Goal: Task Accomplishment & Management: Use online tool/utility

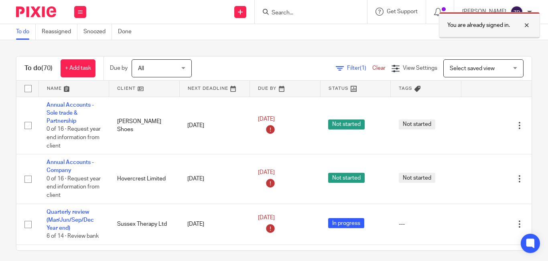
click at [528, 26] on div at bounding box center [521, 25] width 22 height 10
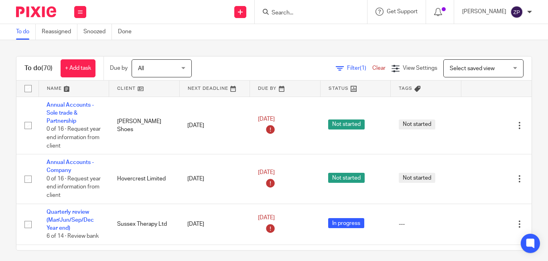
click at [310, 12] on input "Search" at bounding box center [307, 13] width 72 height 7
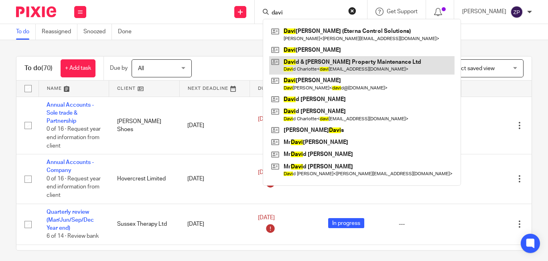
type input "davi"
click at [333, 68] on link at bounding box center [361, 65] width 185 height 18
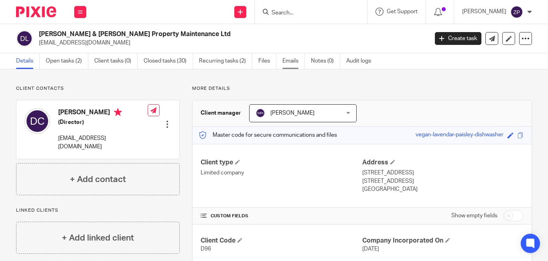
click at [287, 63] on link "Emails" at bounding box center [293, 61] width 22 height 16
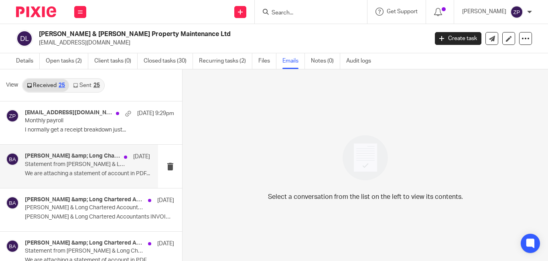
click at [68, 166] on p "Statement from [PERSON_NAME] & Long Chartered Accountants" at bounding box center [75, 164] width 100 height 7
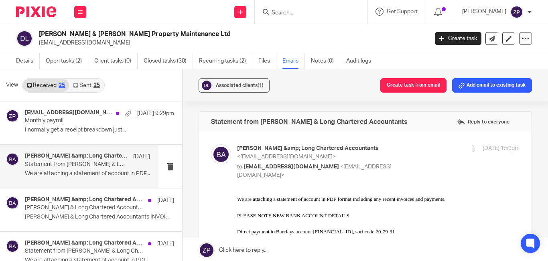
click at [90, 85] on link "Sent 25" at bounding box center [86, 85] width 34 height 13
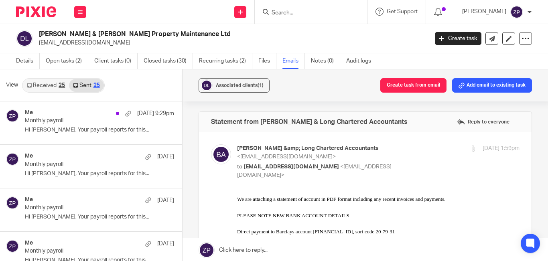
scroll to position [1, 0]
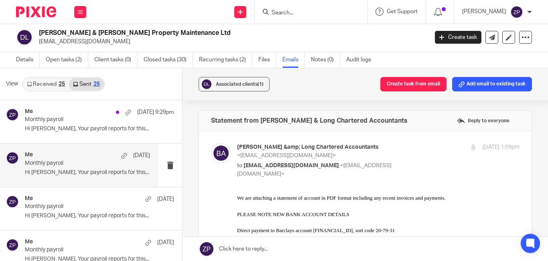
click at [82, 170] on p "Hi David, Your payroll reports for this..." at bounding box center [87, 172] width 125 height 7
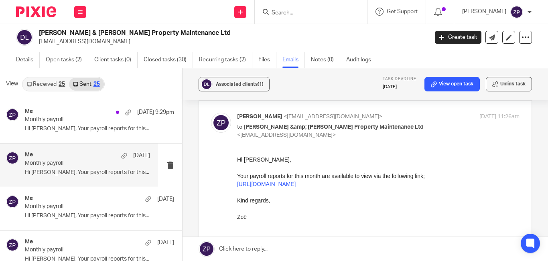
scroll to position [80, 0]
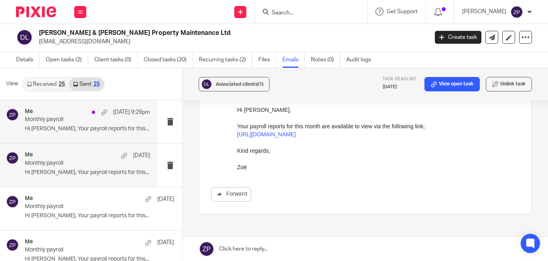
click at [68, 125] on div "Me 19 Aug 9:29pm Monthly payroll Hi David, Your payroll reports for this..." at bounding box center [87, 121] width 125 height 27
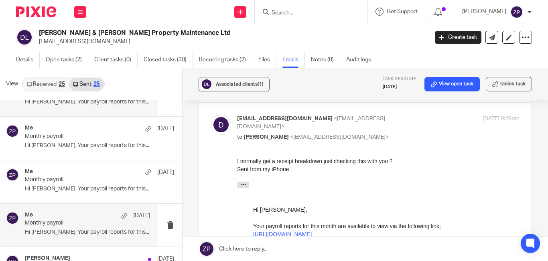
scroll to position [40, 0]
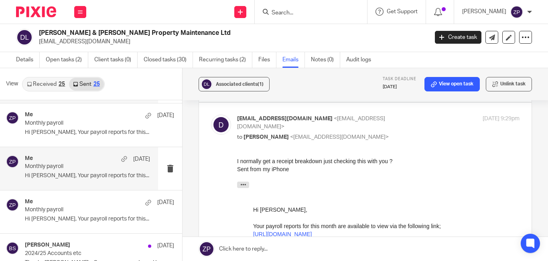
click at [78, 173] on p "Hi David, Your payroll reports for this..." at bounding box center [87, 175] width 125 height 7
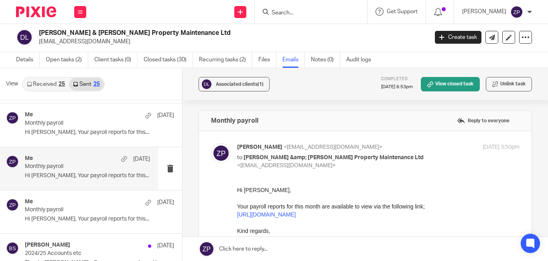
scroll to position [80, 0]
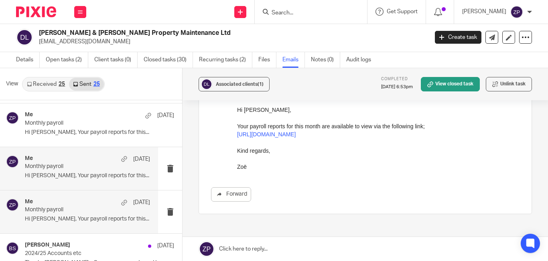
click at [50, 216] on p "Hi David, Your payroll reports for this..." at bounding box center [87, 219] width 125 height 7
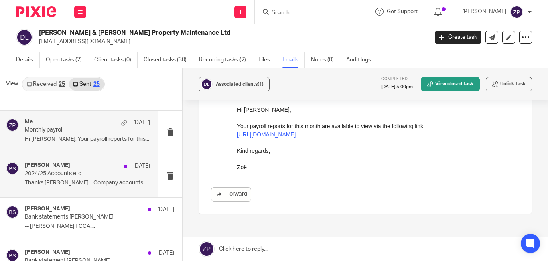
scroll to position [120, 0]
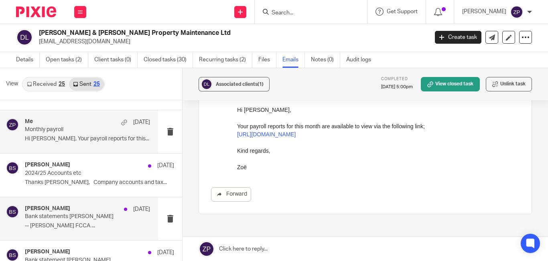
click at [59, 227] on p "-- Brian Surridge FCCA ..." at bounding box center [87, 226] width 125 height 7
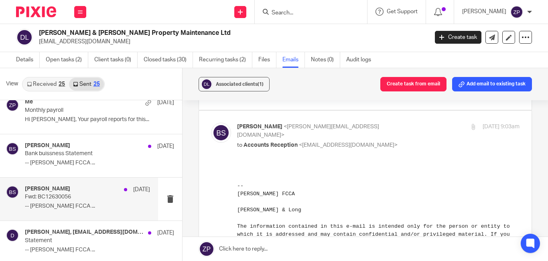
scroll to position [481, 0]
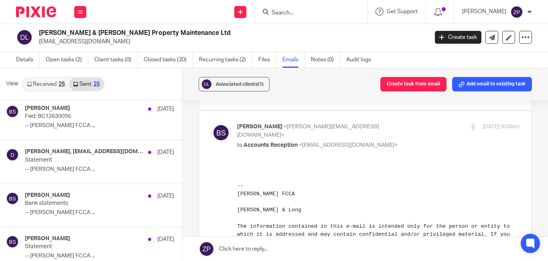
click at [45, 78] on link "Received 25" at bounding box center [46, 84] width 46 height 13
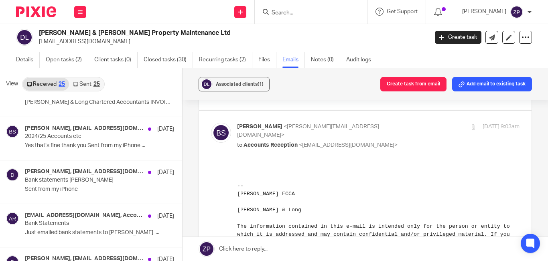
scroll to position [80, 0]
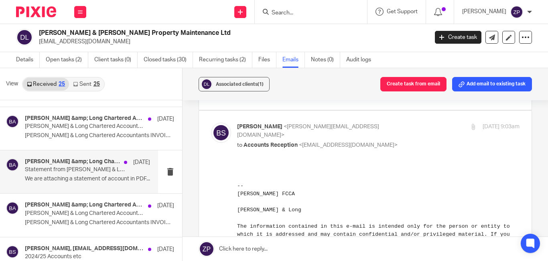
click at [89, 184] on div "Bolden &amp; Long Chartered Accountants 1 Jun Statement from Bolden & Long Char…" at bounding box center [87, 171] width 125 height 27
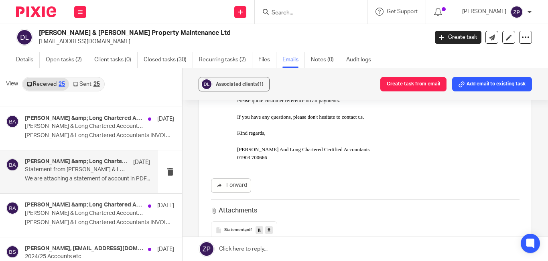
scroll to position [200, 0]
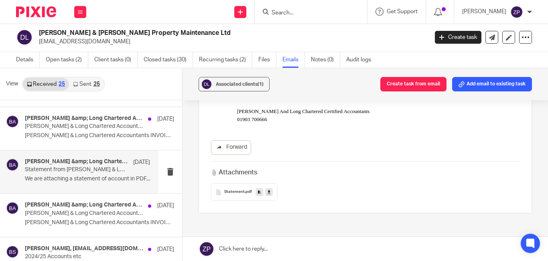
click at [234, 188] on div "Statement .pdf" at bounding box center [244, 192] width 66 height 18
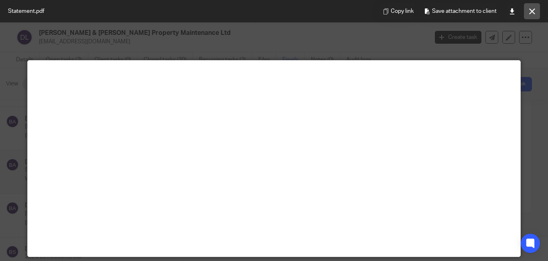
click at [535, 9] on button at bounding box center [532, 11] width 16 height 16
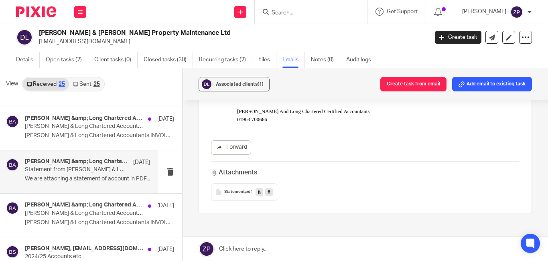
click at [39, 16] on img at bounding box center [36, 11] width 40 height 11
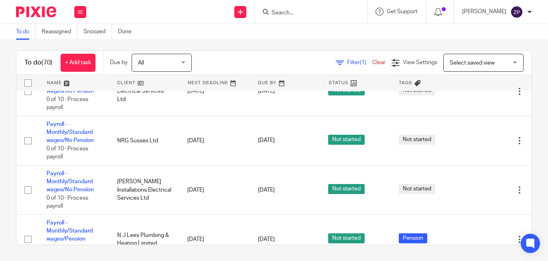
scroll to position [1457, 0]
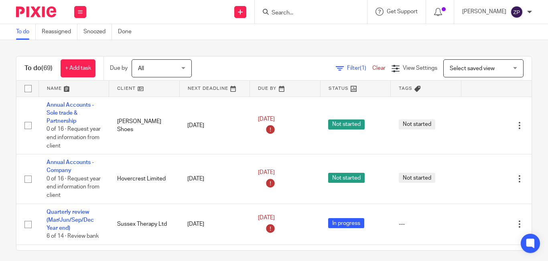
click at [317, 18] on div at bounding box center [311, 12] width 112 height 24
click at [313, 14] on input "Search" at bounding box center [307, 13] width 72 height 7
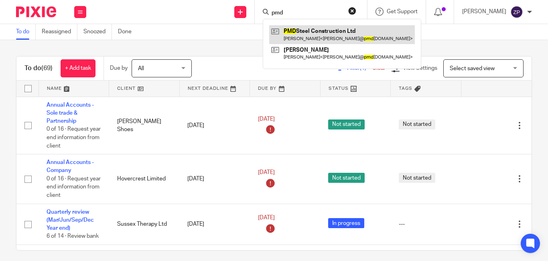
type input "pmd"
click at [322, 34] on link at bounding box center [342, 34] width 146 height 18
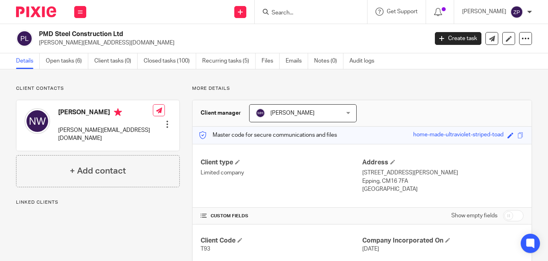
click at [287, 61] on link "Emails" at bounding box center [296, 61] width 22 height 16
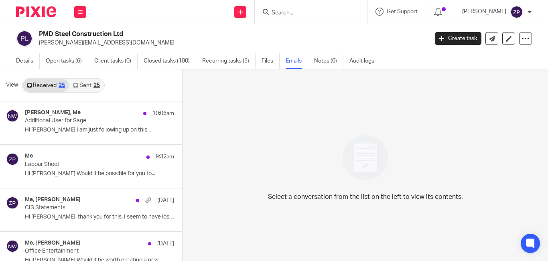
click at [84, 83] on link "Sent 25" at bounding box center [86, 85] width 34 height 13
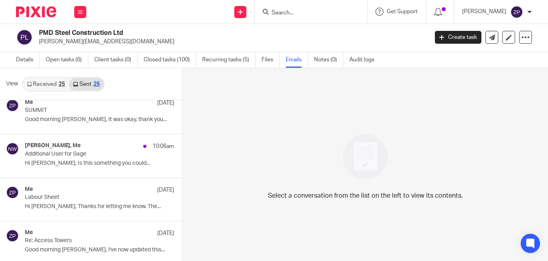
scroll to position [241, 0]
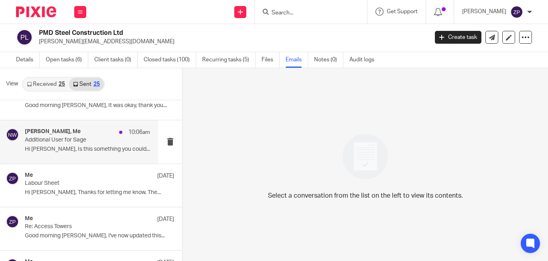
click at [100, 146] on p "Hi [PERSON_NAME], Is this something you could..." at bounding box center [87, 149] width 125 height 7
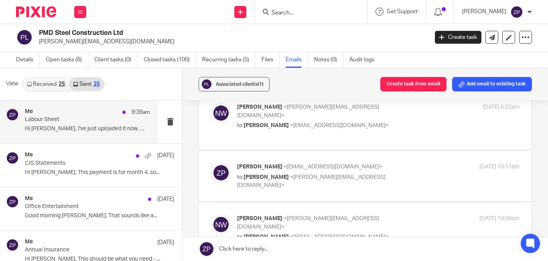
scroll to position [0, 0]
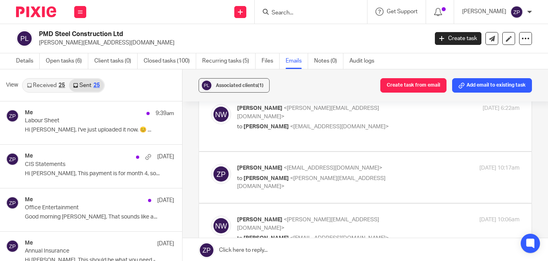
click at [34, 10] on img at bounding box center [36, 11] width 40 height 11
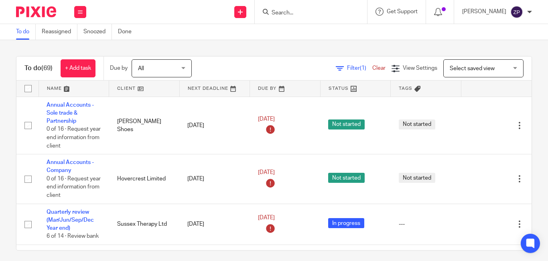
scroll to position [1334, 0]
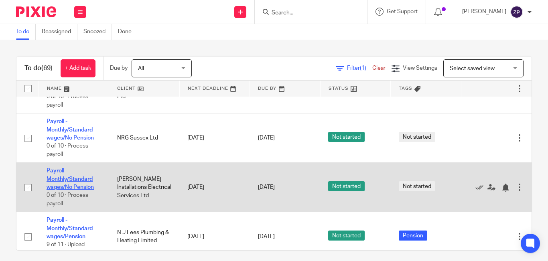
click at [69, 168] on link "Payroll - Monthly/Standard wages/No Pension" at bounding box center [70, 179] width 47 height 22
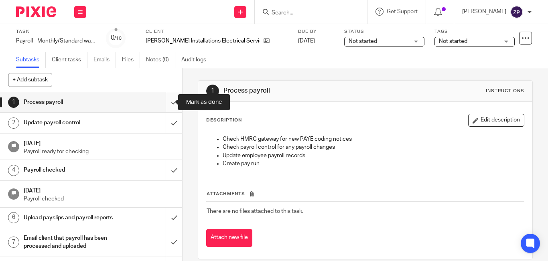
click at [166, 102] on input "submit" at bounding box center [91, 102] width 182 height 20
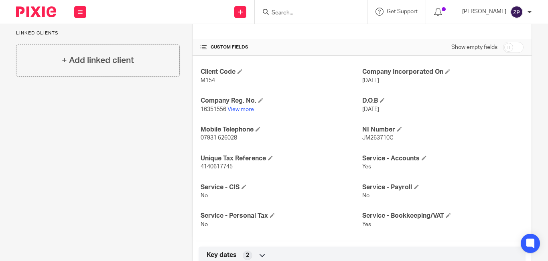
click at [503, 48] on input "checkbox" at bounding box center [513, 47] width 20 height 11
checkbox input "true"
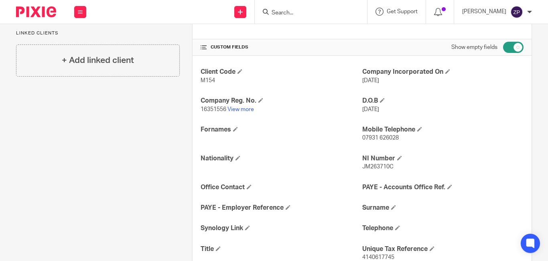
scroll to position [200, 0]
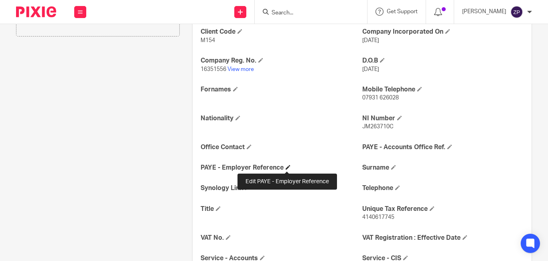
click at [289, 167] on span at bounding box center [287, 167] width 5 height 5
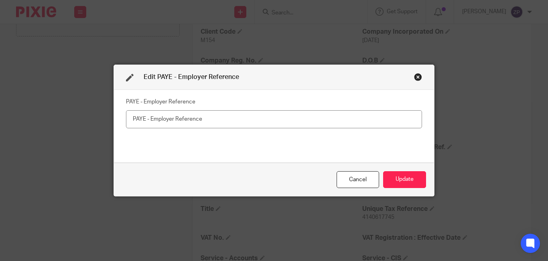
click at [205, 109] on fieldset "PAYE - Employer Reference" at bounding box center [274, 112] width 296 height 32
click at [205, 118] on input "text" at bounding box center [274, 119] width 296 height 18
type input "120/ZF00664"
click at [406, 186] on button "Update" at bounding box center [404, 179] width 43 height 17
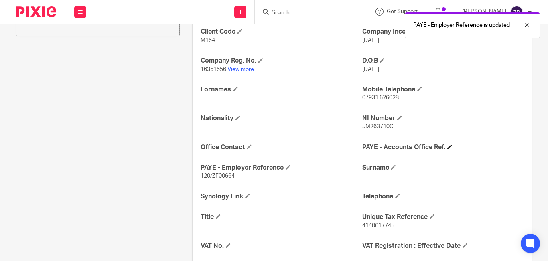
click at [448, 146] on span at bounding box center [449, 146] width 5 height 5
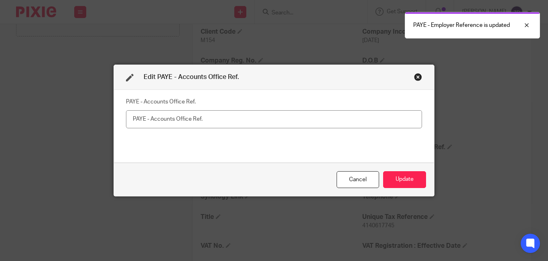
click at [289, 122] on input "text" at bounding box center [274, 119] width 296 height 18
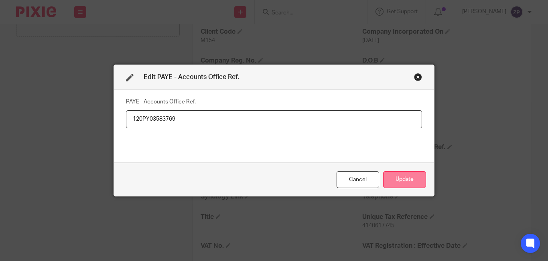
type input "120PY03583769"
click at [400, 178] on button "Update" at bounding box center [404, 179] width 43 height 17
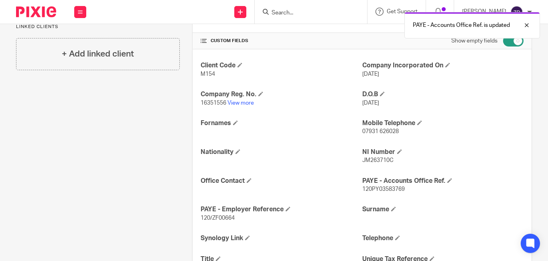
scroll to position [120, 0]
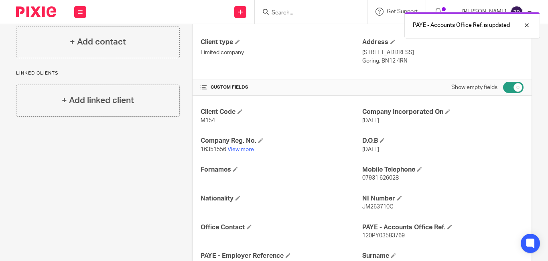
click at [503, 89] on input "checkbox" at bounding box center [513, 87] width 20 height 11
checkbox input "false"
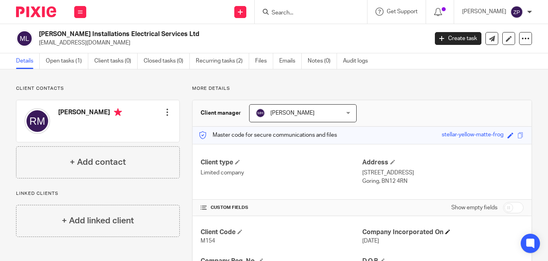
scroll to position [40, 0]
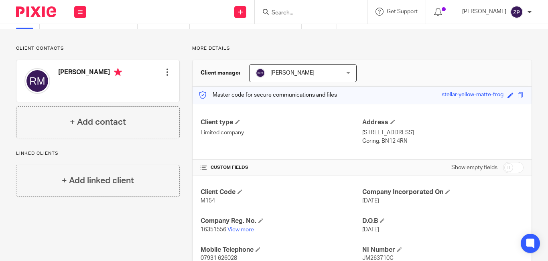
click at [48, 219] on div "Client contacts Ross Millard Edit contact Create client from contact Export dat…" at bounding box center [92, 251] width 176 height 412
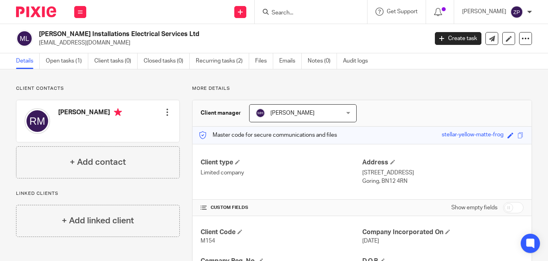
scroll to position [120, 0]
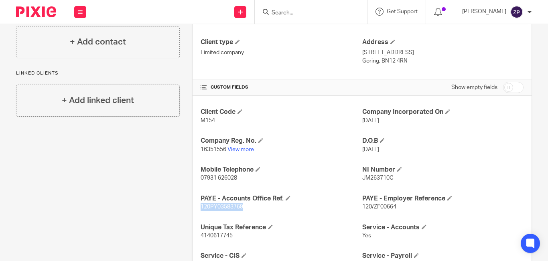
drag, startPoint x: 241, startPoint y: 207, endPoint x: 186, endPoint y: 209, distance: 54.2
click at [186, 209] on div "More details Client manager Michaela Humphrey Michaela Humphrey Brian Surridge …" at bounding box center [356, 171] width 352 height 412
copy span "120PY03583769"
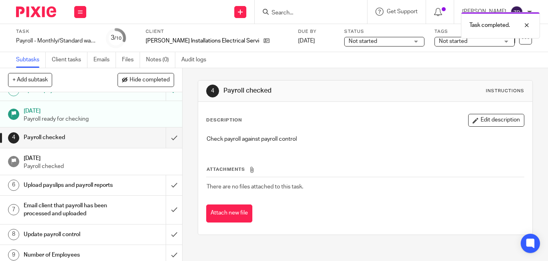
scroll to position [66, 0]
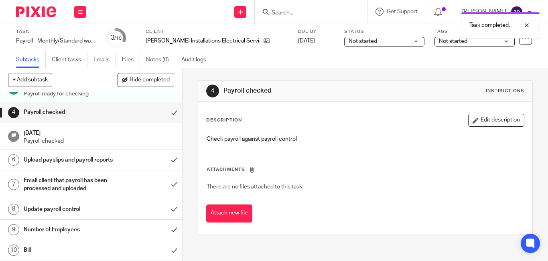
click at [62, 235] on h1 "Number of Employees" at bounding box center [68, 230] width 89 height 12
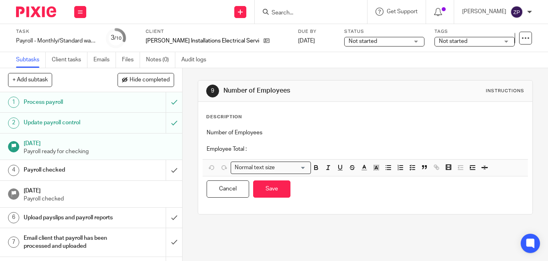
click at [254, 154] on div "Number of Employees Employee Total :" at bounding box center [364, 142] width 325 height 34
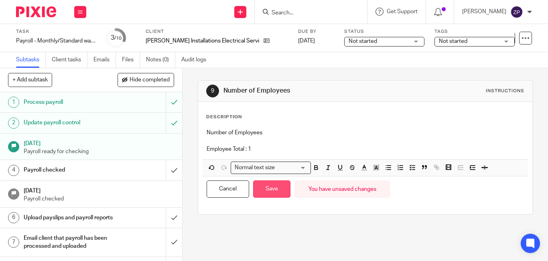
click at [261, 190] on button "Save" at bounding box center [271, 188] width 37 height 17
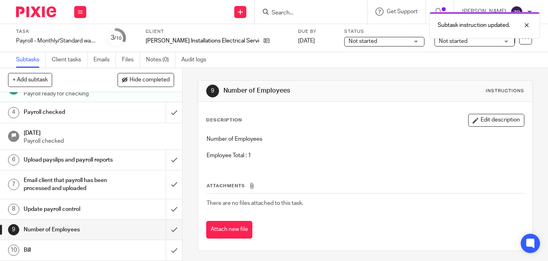
scroll to position [66, 0]
click at [166, 232] on input "submit" at bounding box center [91, 230] width 182 height 20
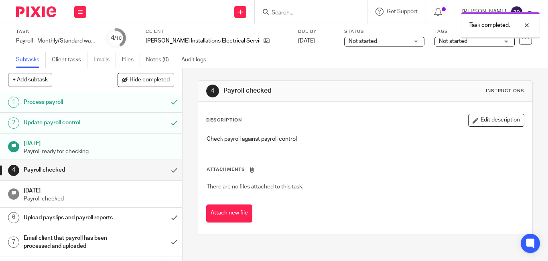
scroll to position [66, 0]
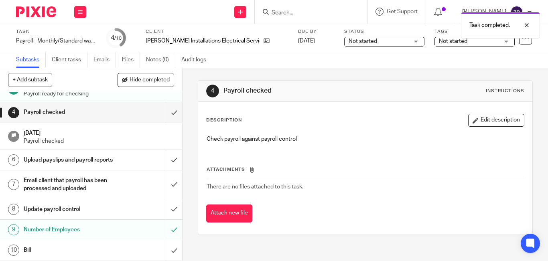
click at [74, 251] on h1 "Bill" at bounding box center [68, 250] width 89 height 12
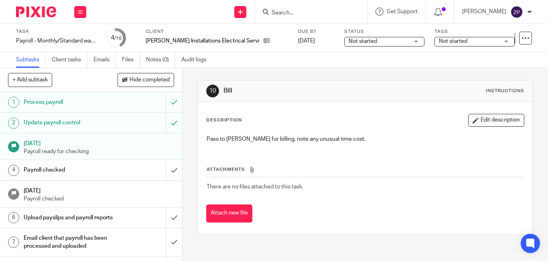
click at [472, 118] on icon "button" at bounding box center [475, 120] width 6 height 6
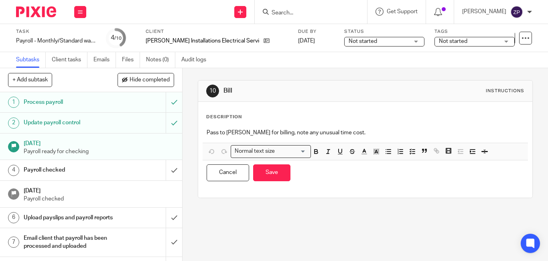
click at [362, 134] on p "Pass to Brian for billing, note any unusual time cost." at bounding box center [364, 133] width 317 height 8
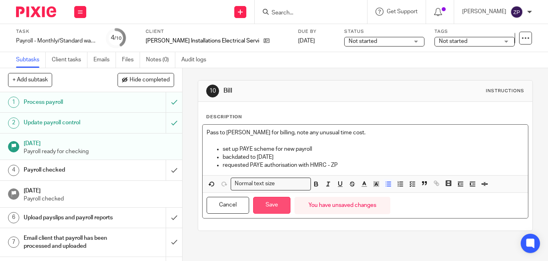
click at [273, 203] on button "Save" at bounding box center [271, 205] width 37 height 17
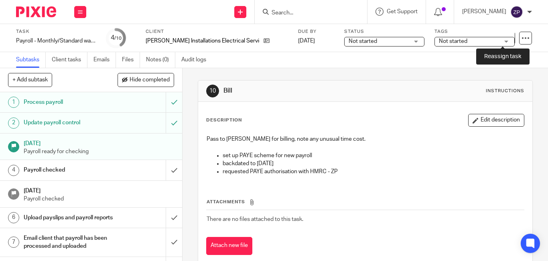
click at [502, 41] on link at bounding box center [508, 38] width 13 height 13
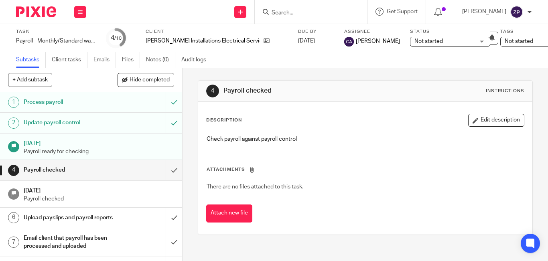
click at [41, 14] on img at bounding box center [36, 11] width 40 height 11
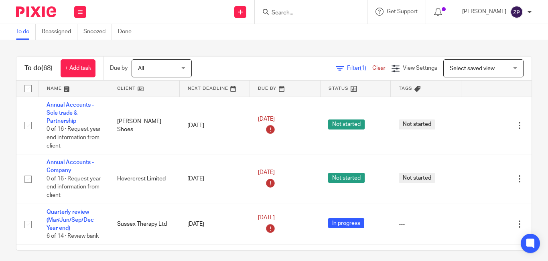
click at [307, 16] on input "Search" at bounding box center [307, 13] width 72 height 7
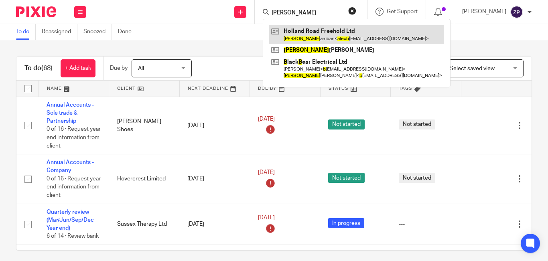
type input "alex b"
click at [320, 35] on link at bounding box center [356, 34] width 175 height 18
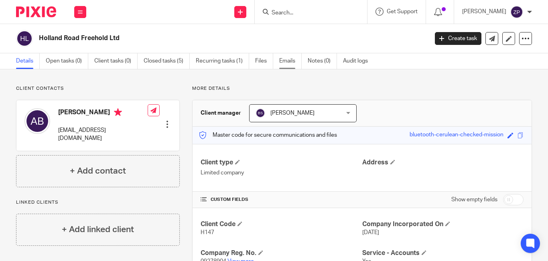
click at [289, 59] on link "Emails" at bounding box center [290, 61] width 22 height 16
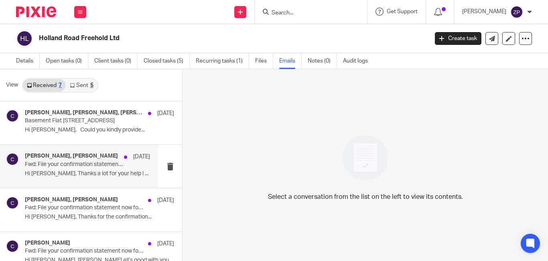
click at [68, 173] on p "Hi Brian, Thanks a lot for your help ! ..." at bounding box center [87, 173] width 125 height 7
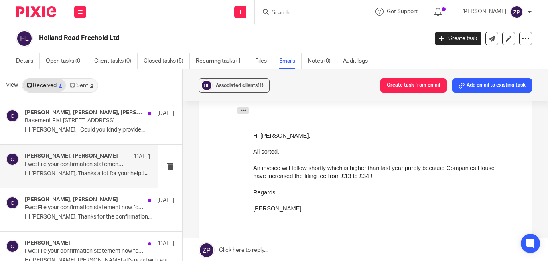
scroll to position [40, 0]
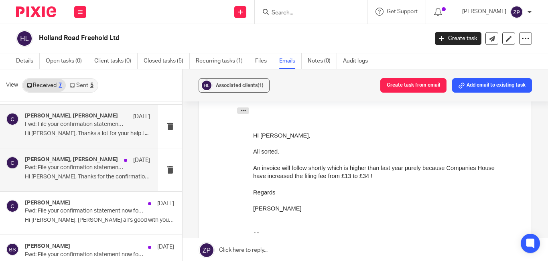
click at [63, 176] on p "Hi Brian, Thanks for the confirmation..." at bounding box center [87, 177] width 125 height 7
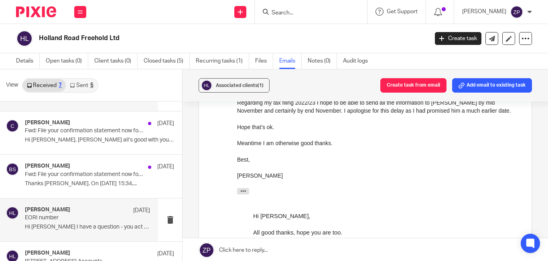
scroll to position [144, 0]
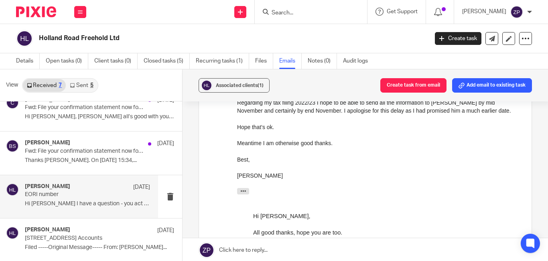
click at [69, 204] on p "Hi Brian I have a question - you act on our..." at bounding box center [87, 203] width 125 height 7
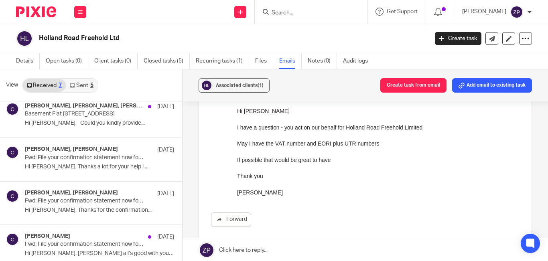
scroll to position [0, 0]
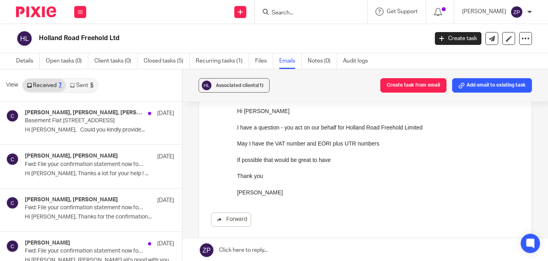
click at [81, 83] on link "Sent 5" at bounding box center [81, 85] width 31 height 13
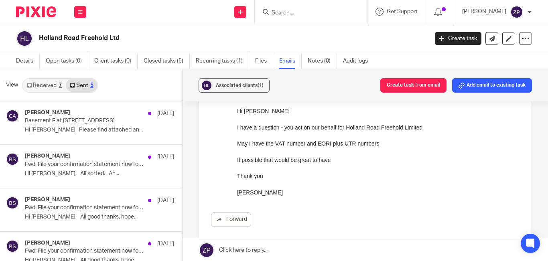
scroll to position [1, 0]
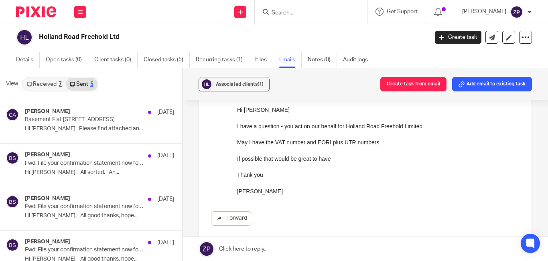
click at [44, 10] on img at bounding box center [36, 11] width 40 height 11
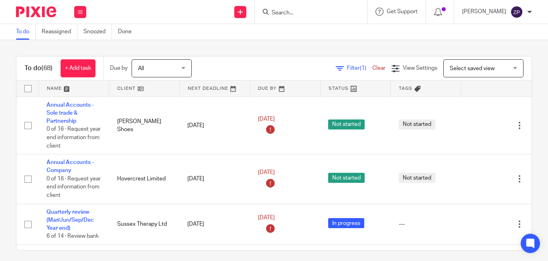
click at [254, 69] on div "Filter (1) Clear View Settings View Settings (1) Filters Clear Save Manage save…" at bounding box center [369, 68] width 326 height 18
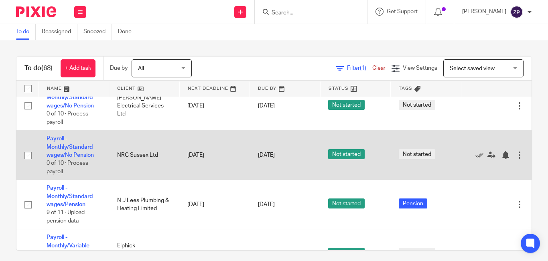
scroll to position [1329, 0]
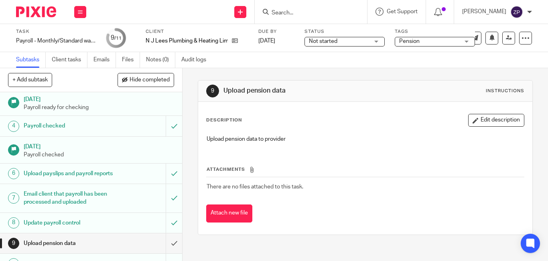
scroll to position [86, 0]
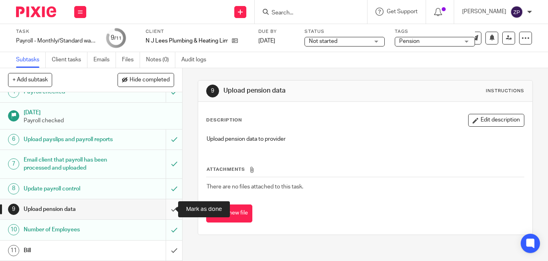
click at [165, 208] on input "submit" at bounding box center [91, 209] width 182 height 20
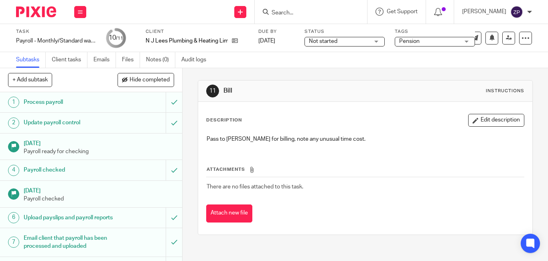
click at [437, 48] on div "Task Payroll - Monthly/Standard wages/Pension Save Payroll - Monthly/Standard w…" at bounding box center [274, 38] width 548 height 28
click at [429, 45] on span "Pension" at bounding box center [429, 41] width 60 height 8
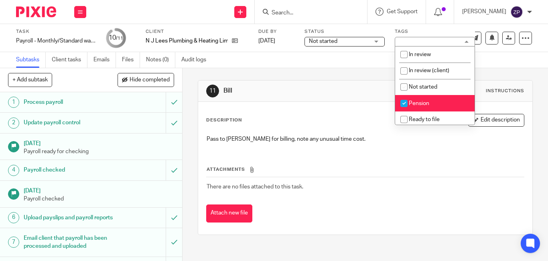
click at [415, 100] on li "Pension" at bounding box center [434, 103] width 79 height 16
checkbox input "false"
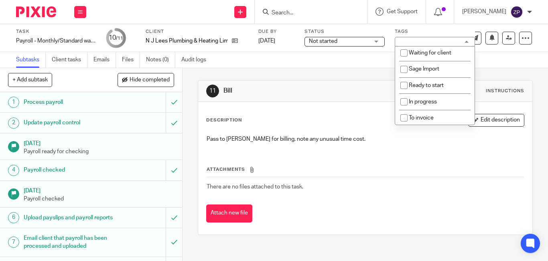
scroll to position [133, 0]
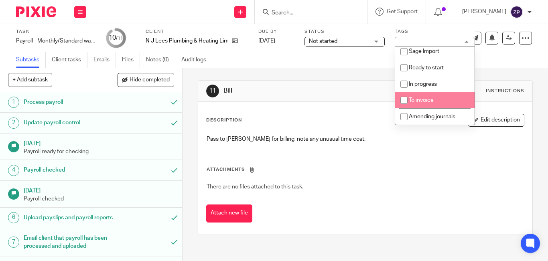
click at [420, 100] on span "To invoice" at bounding box center [421, 100] width 25 height 6
checkbox input "true"
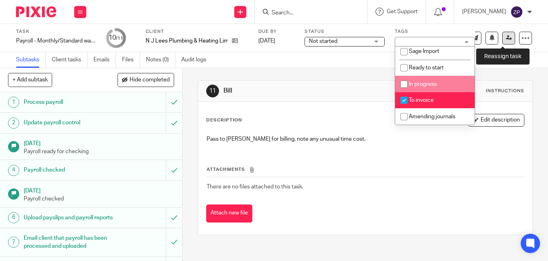
click at [502, 42] on link at bounding box center [508, 38] width 13 height 13
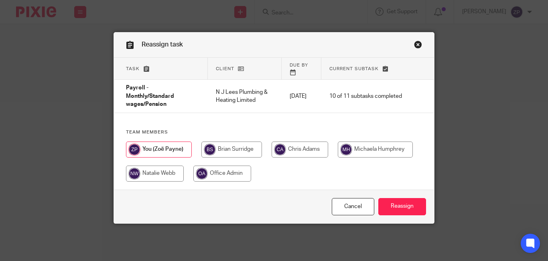
click at [225, 142] on input "radio" at bounding box center [231, 150] width 61 height 16
radio input "true"
click at [392, 198] on input "Reassign" at bounding box center [402, 206] width 48 height 17
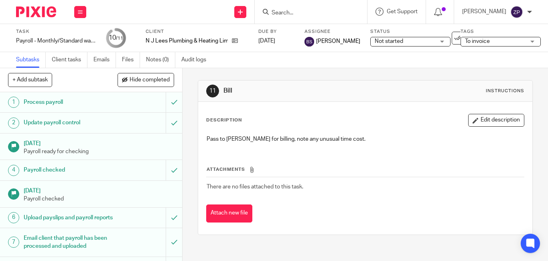
click at [32, 12] on img at bounding box center [36, 11] width 40 height 11
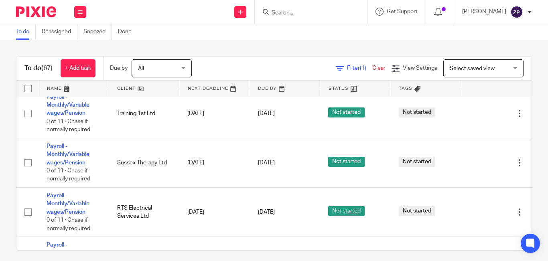
scroll to position [1690, 0]
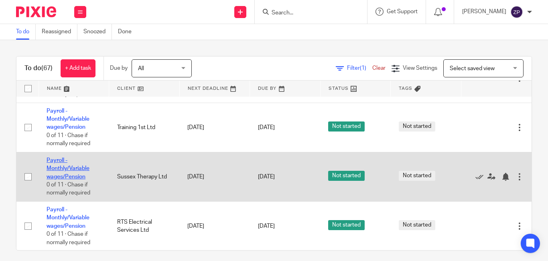
click at [80, 160] on link "Payroll - Monthly/Variable wages/Pension" at bounding box center [68, 169] width 43 height 22
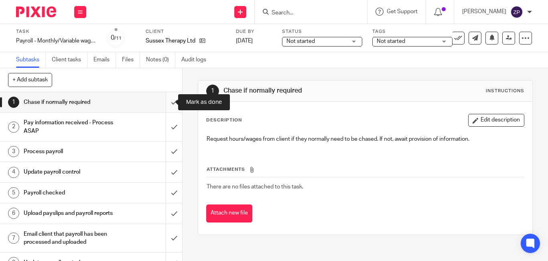
click at [165, 100] on input "submit" at bounding box center [91, 102] width 182 height 20
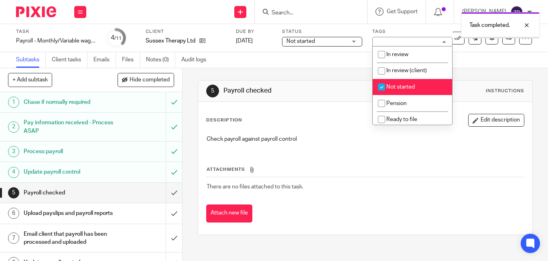
click at [405, 87] on span "Not started" at bounding box center [400, 87] width 28 height 6
checkbox input "false"
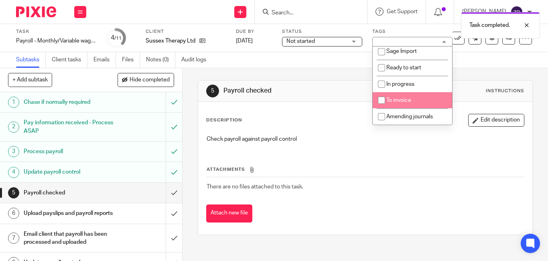
scroll to position [82, 0]
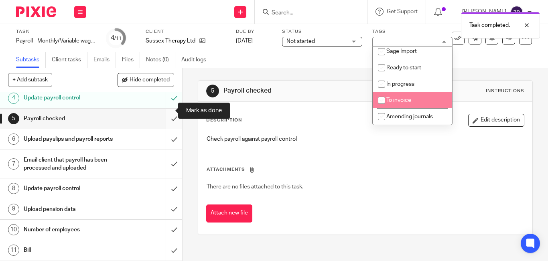
click at [164, 109] on input "submit" at bounding box center [91, 119] width 182 height 20
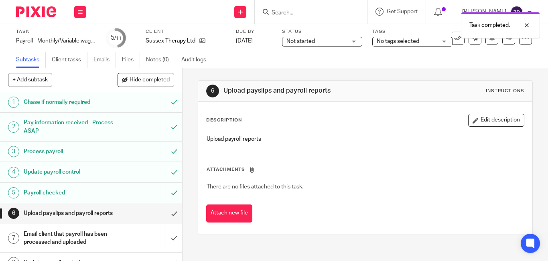
scroll to position [40, 0]
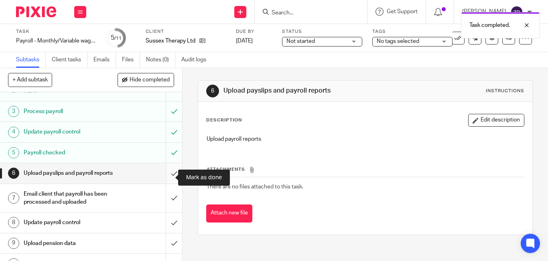
click at [165, 178] on input "submit" at bounding box center [91, 173] width 182 height 20
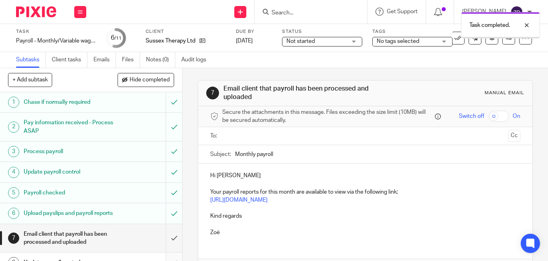
scroll to position [82, 0]
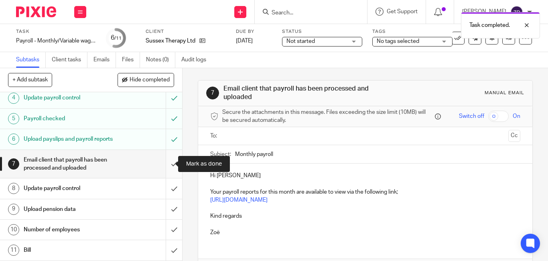
click at [168, 165] on input "submit" at bounding box center [91, 164] width 182 height 28
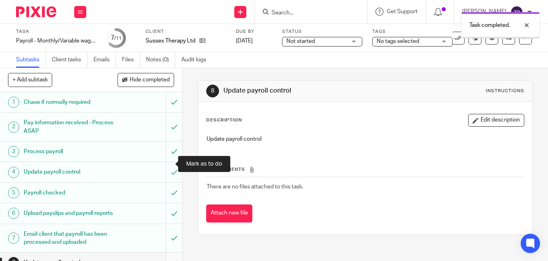
scroll to position [82, 0]
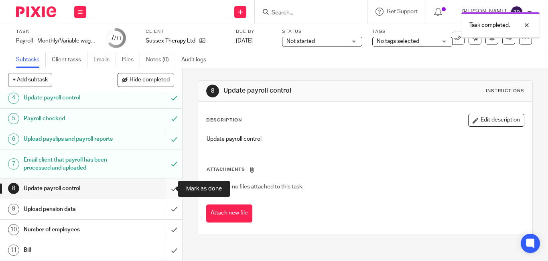
click at [166, 191] on input "submit" at bounding box center [91, 188] width 182 height 20
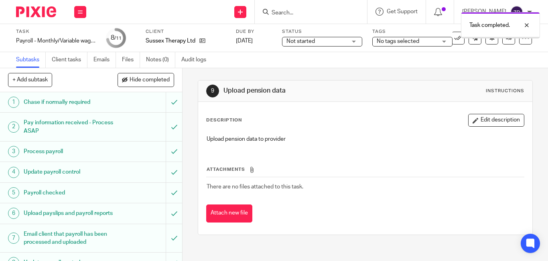
scroll to position [82, 0]
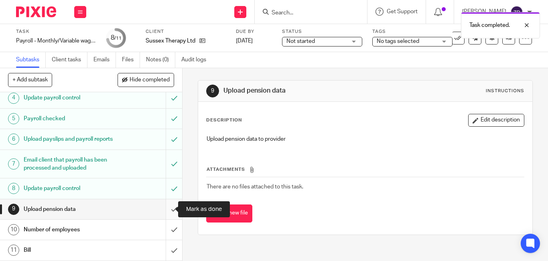
click at [164, 210] on input "submit" at bounding box center [91, 209] width 182 height 20
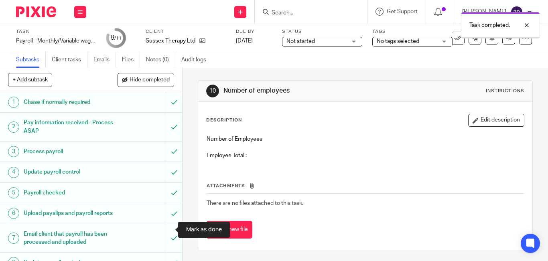
scroll to position [82, 0]
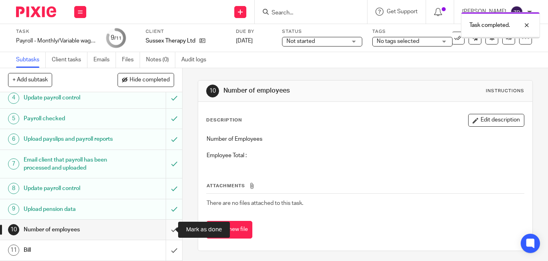
click at [164, 236] on input "submit" at bounding box center [91, 230] width 182 height 20
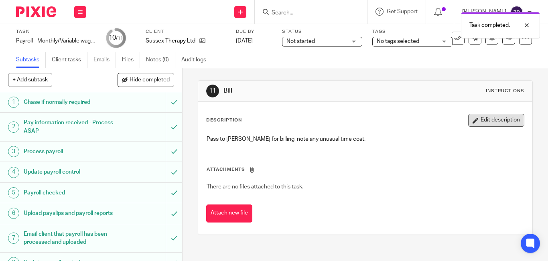
click at [482, 121] on button "Edit description" at bounding box center [496, 120] width 56 height 13
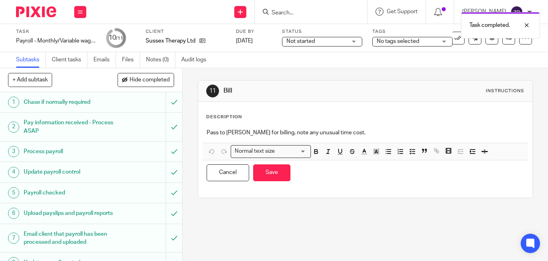
click at [345, 134] on p "Pass to [PERSON_NAME] for billing, note any unusual time cost." at bounding box center [364, 133] width 317 height 8
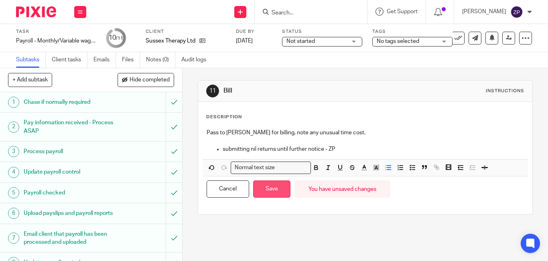
click at [270, 195] on button "Save" at bounding box center [271, 188] width 37 height 17
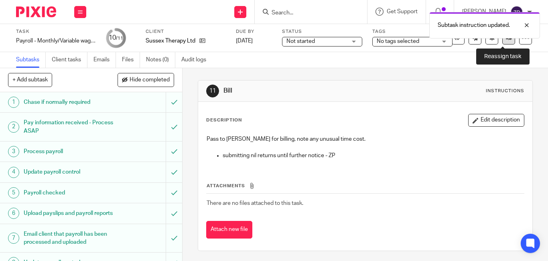
click at [502, 41] on link at bounding box center [508, 38] width 13 height 13
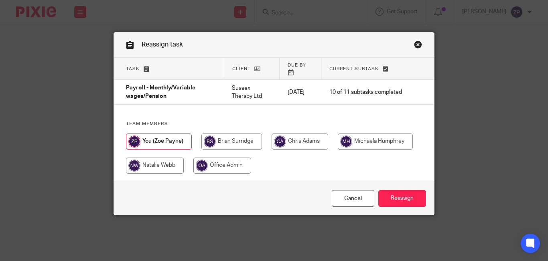
click at [233, 134] on input "radio" at bounding box center [231, 142] width 61 height 16
radio input "true"
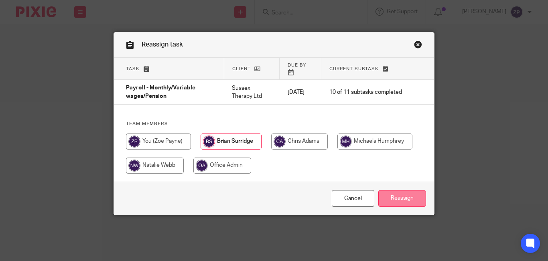
click at [390, 193] on input "Reassign" at bounding box center [402, 198] width 48 height 17
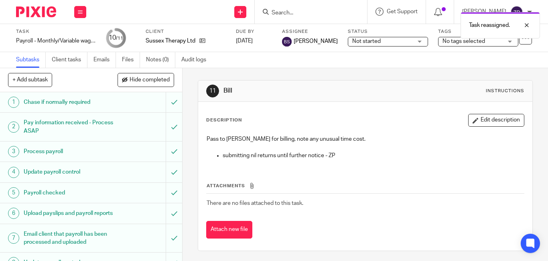
click at [46, 6] on img at bounding box center [36, 11] width 40 height 11
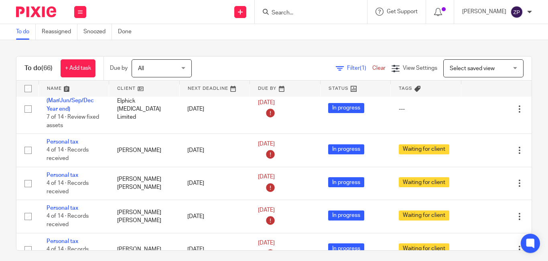
scroll to position [200, 0]
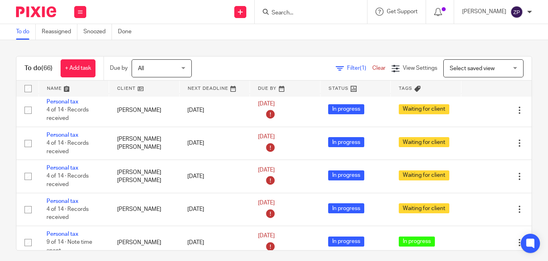
click at [335, 16] on input "Search" at bounding box center [307, 13] width 72 height 7
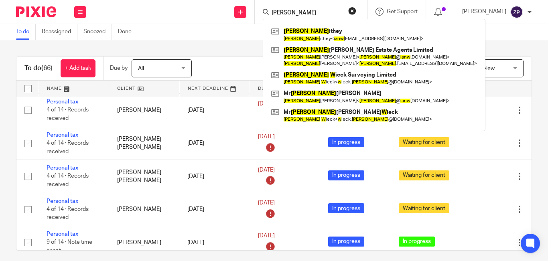
type input "[PERSON_NAME]"
click at [181, 38] on div "To do Reassigned Snoozed Done" at bounding box center [274, 32] width 548 height 16
